Goal: Navigation & Orientation: Find specific page/section

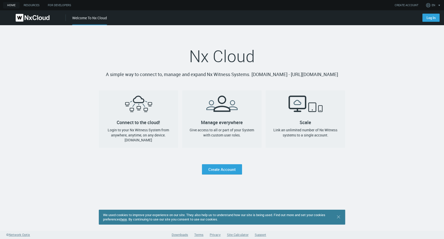
click at [421, 20] on div "Log In" at bounding box center [431, 16] width 28 height 12
click at [431, 17] on link "Log In" at bounding box center [431, 18] width 17 height 8
